Goal: Task Accomplishment & Management: Manage account settings

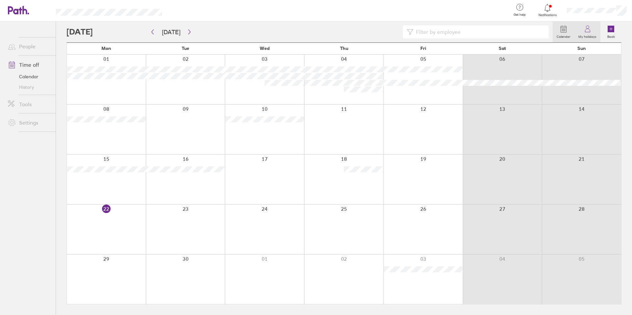
click at [593, 34] on label "My holidays" at bounding box center [587, 36] width 26 height 6
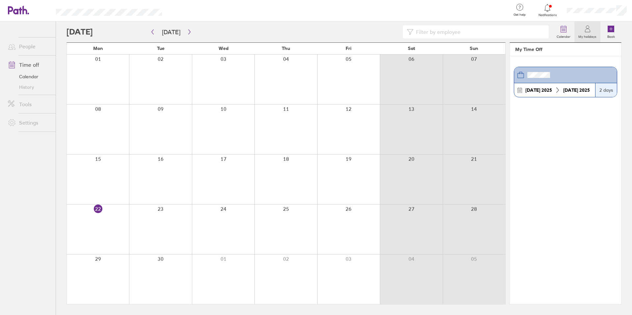
click at [593, 5] on div at bounding box center [596, 10] width 70 height 21
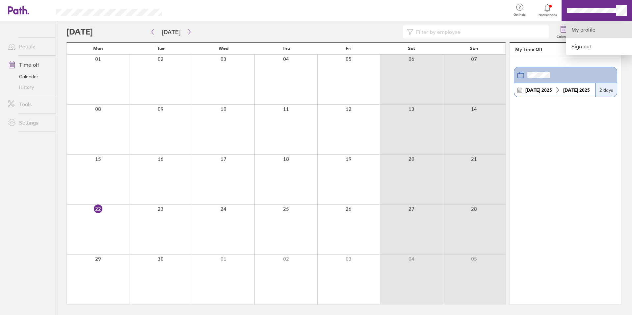
click at [589, 35] on link "My profile" at bounding box center [599, 29] width 66 height 17
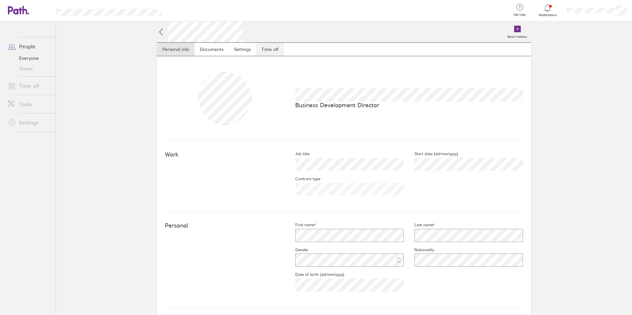
click at [274, 49] on link "Time off" at bounding box center [270, 49] width 28 height 13
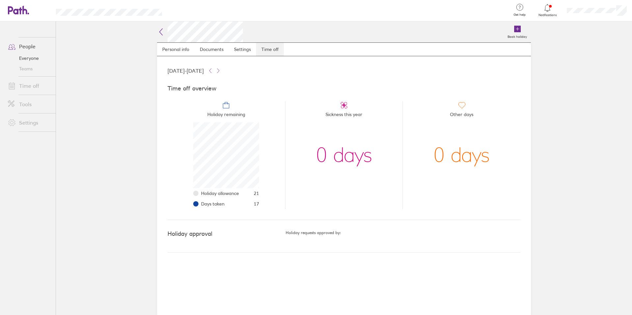
scroll to position [66, 66]
click at [548, 11] on icon at bounding box center [547, 8] width 8 height 8
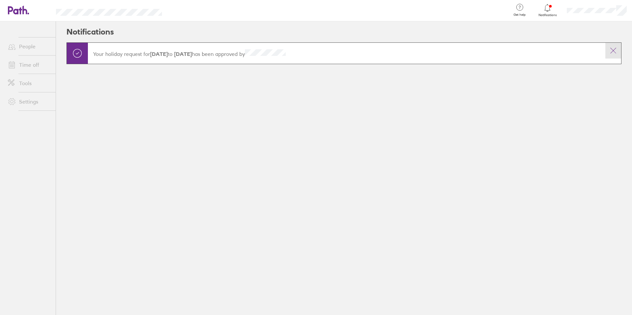
click at [614, 51] on icon at bounding box center [613, 51] width 8 height 8
click at [613, 48] on icon at bounding box center [613, 51] width 8 height 8
